Goal: Book appointment/travel/reservation

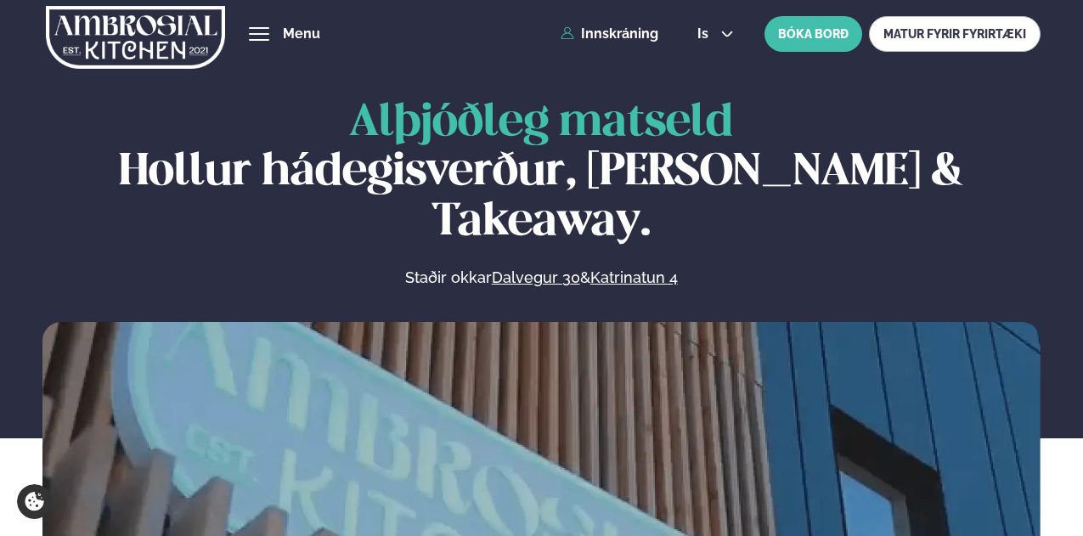
scroll to position [765, 0]
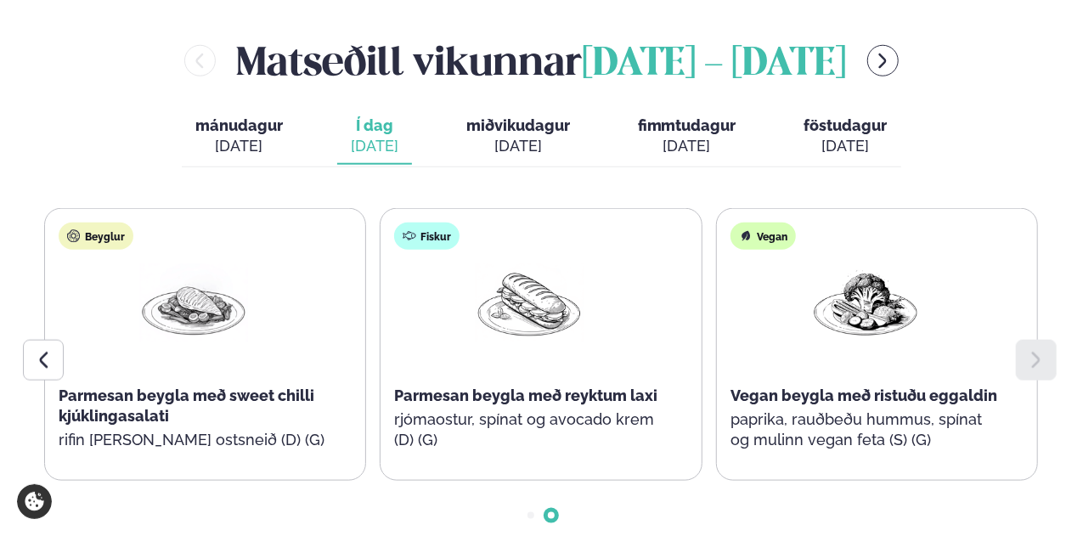
click at [541, 116] on span "miðvikudagur" at bounding box center [518, 125] width 104 height 18
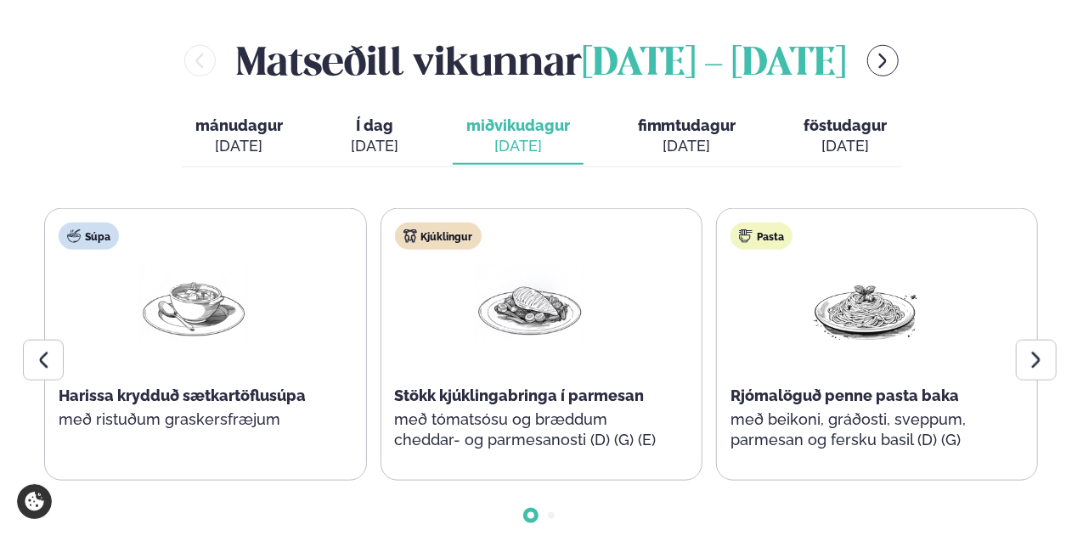
scroll to position [850, 0]
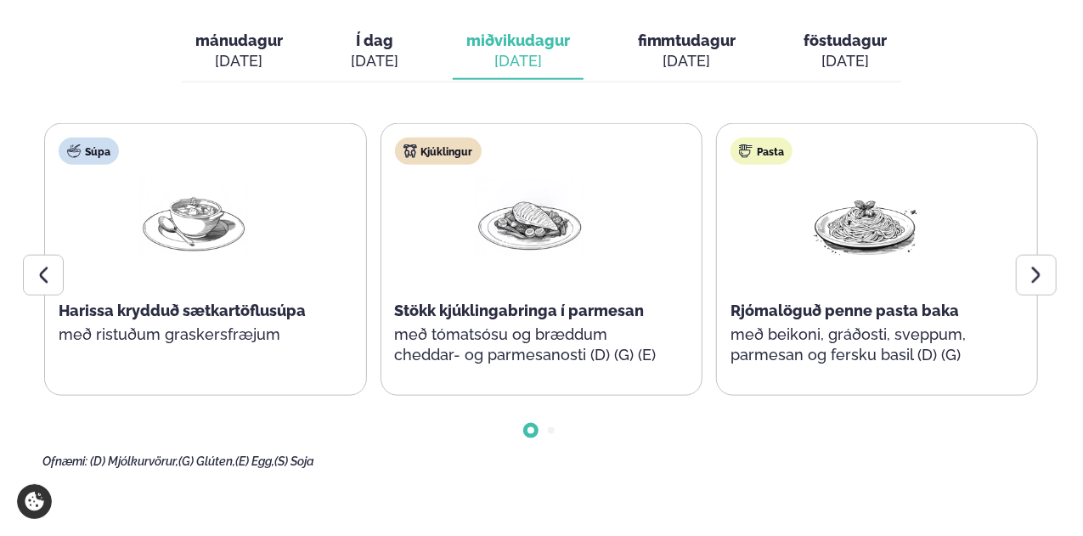
click at [1033, 265] on icon at bounding box center [1036, 275] width 20 height 20
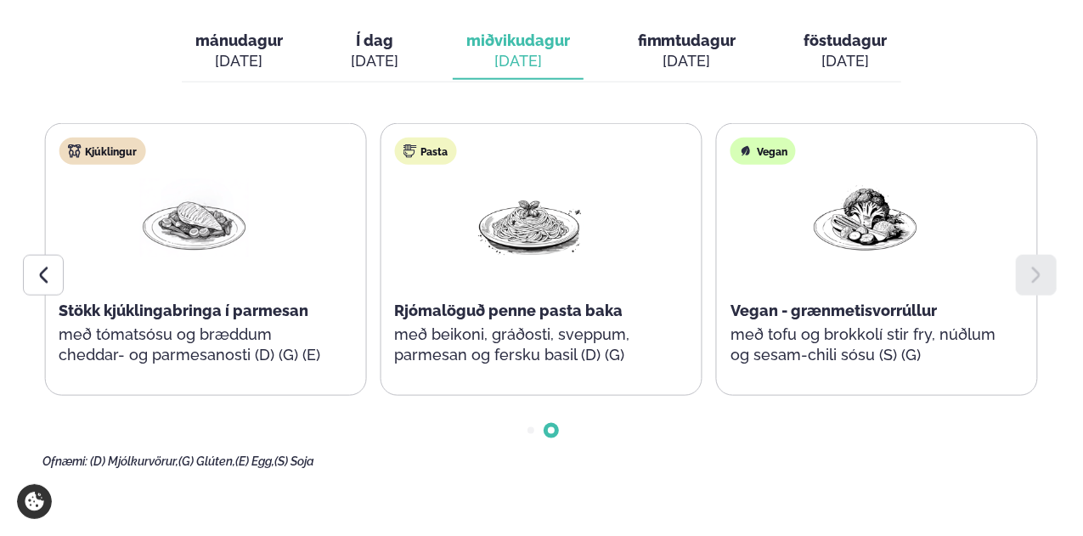
click at [1031, 265] on icon at bounding box center [1036, 275] width 20 height 20
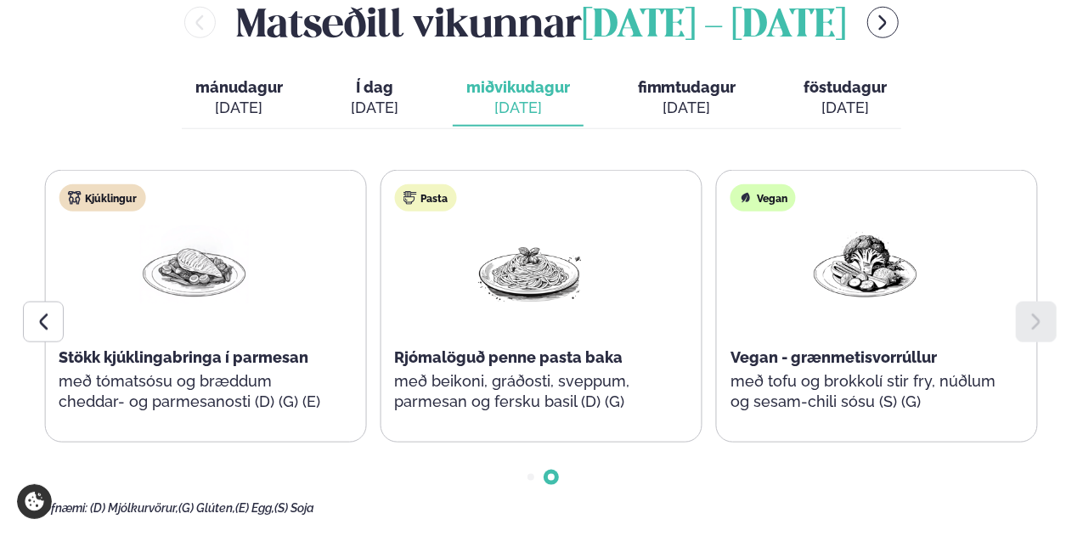
scroll to position [765, 0]
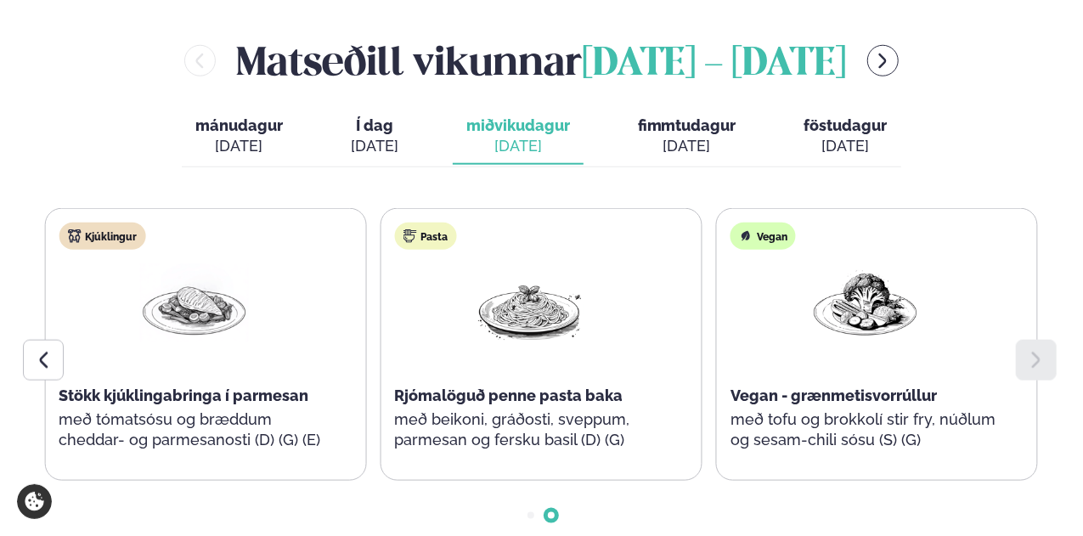
click at [662, 136] on div "[DATE]" at bounding box center [687, 146] width 99 height 20
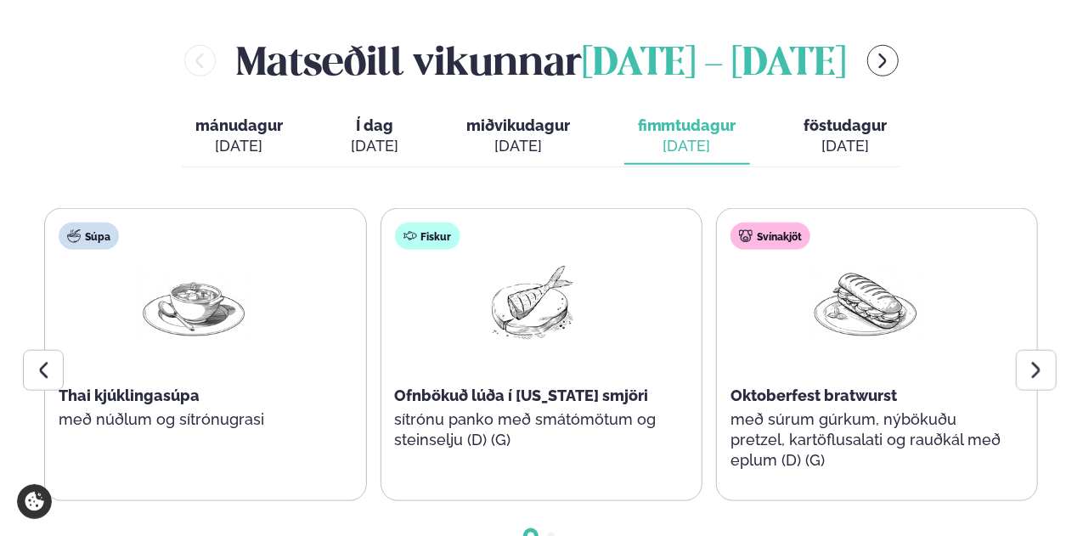
click at [1026, 360] on icon at bounding box center [1036, 370] width 20 height 20
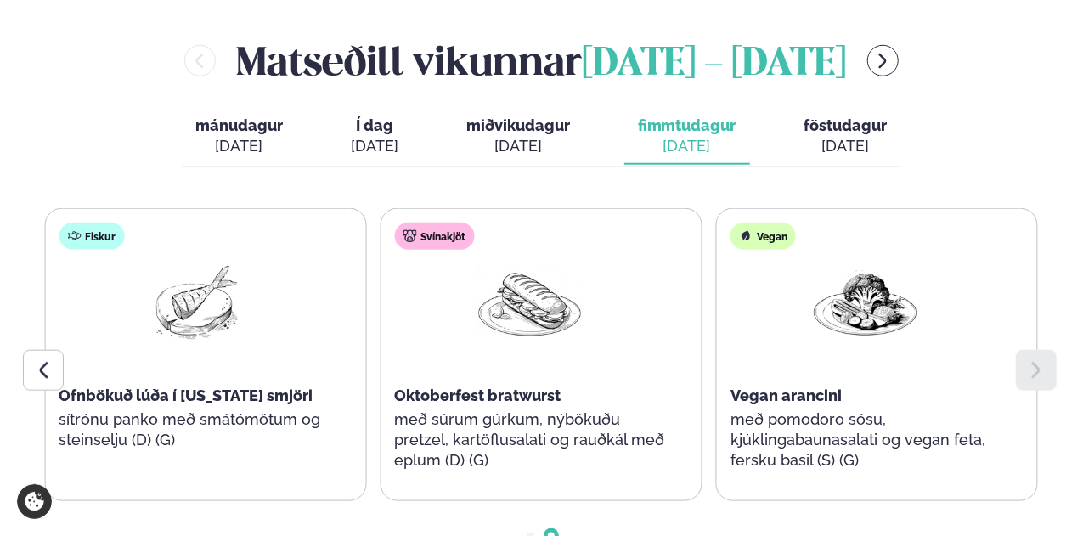
click at [1026, 360] on icon at bounding box center [1036, 370] width 20 height 20
click at [847, 116] on span "föstudagur" at bounding box center [846, 125] width 83 height 18
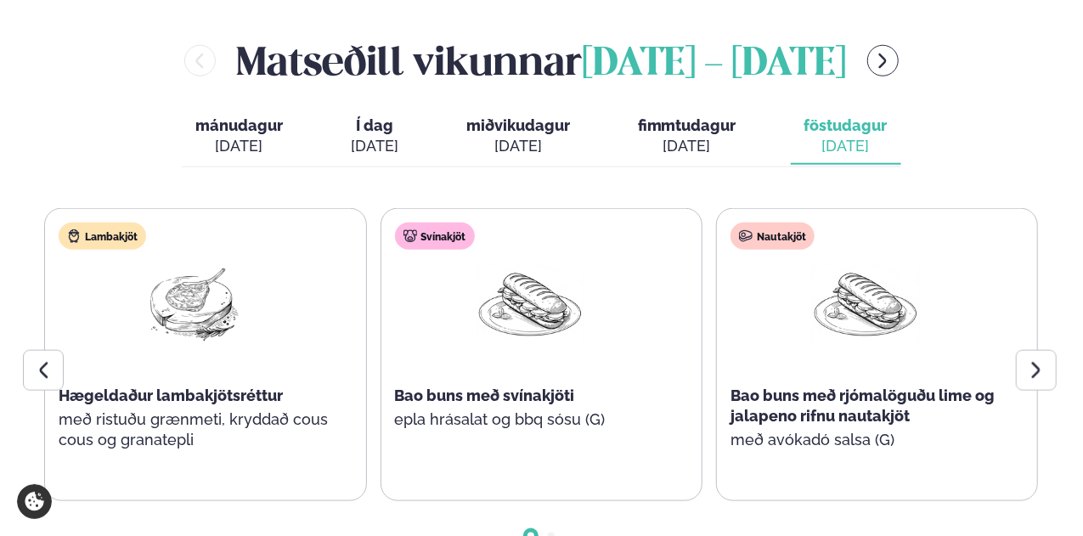
click at [665, 136] on div "[DATE]" at bounding box center [687, 146] width 99 height 20
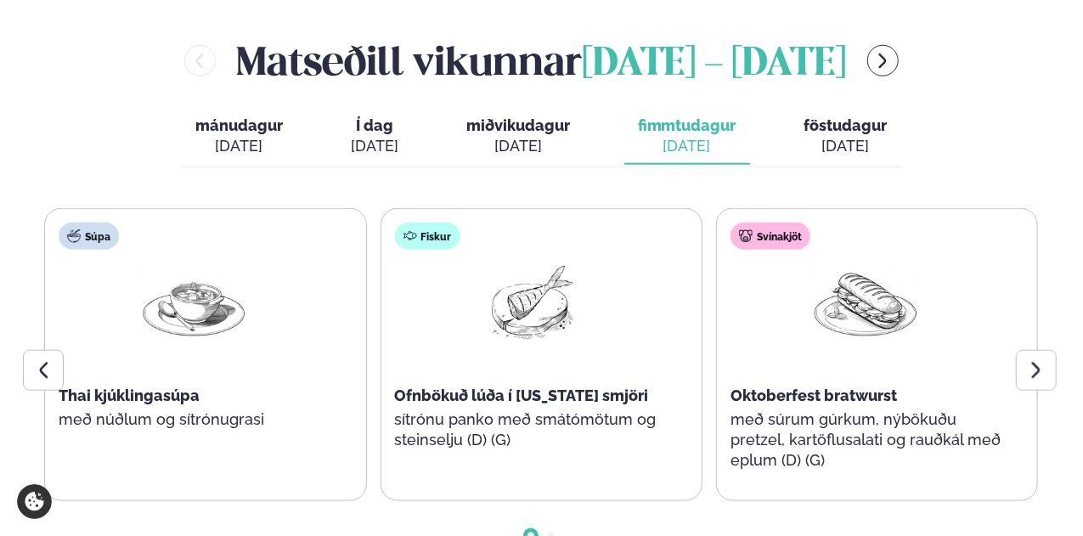
drag, startPoint x: 508, startPoint y: 79, endPoint x: 498, endPoint y: 77, distance: 10.3
click at [510, 116] on span "miðvikudagur" at bounding box center [518, 125] width 104 height 18
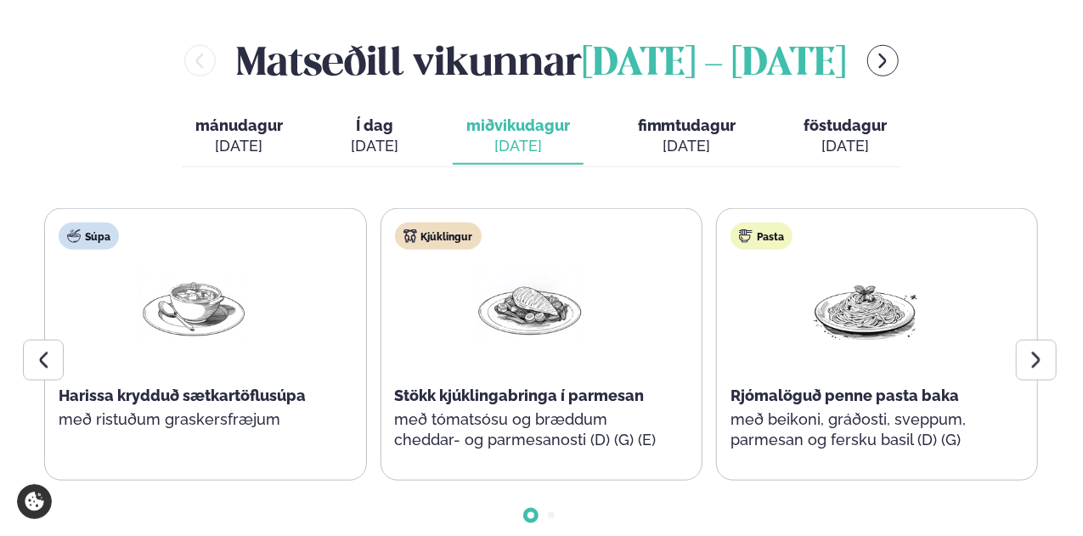
click at [709, 116] on span "fimmtudagur" at bounding box center [687, 125] width 99 height 18
